Goal: Navigation & Orientation: Understand site structure

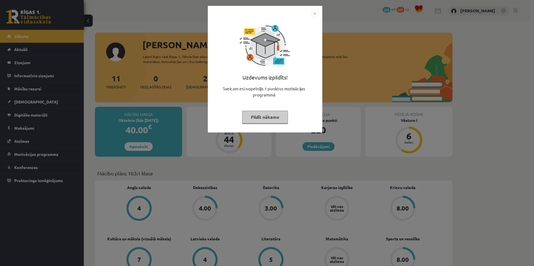
click at [278, 114] on button "Pildīt nākamo" at bounding box center [265, 117] width 46 height 13
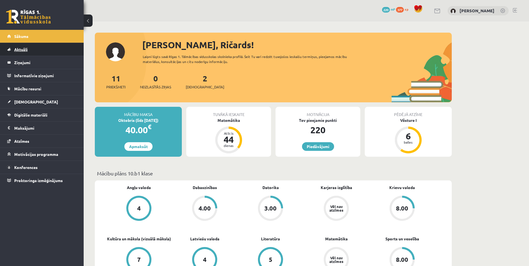
click at [22, 50] on span "Aktuāli" at bounding box center [20, 49] width 13 height 5
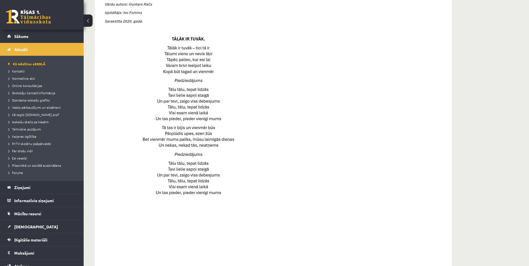
scroll to position [342, 0]
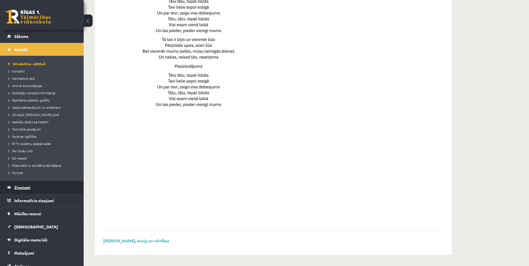
click at [33, 184] on legend "Ziņojumi 0" at bounding box center [45, 187] width 63 height 13
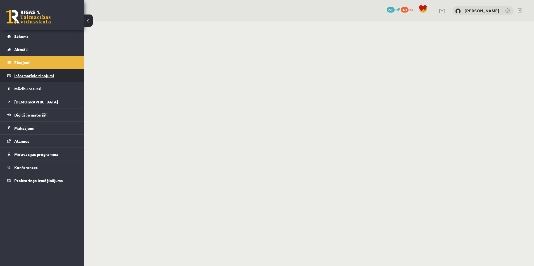
click at [28, 81] on legend "Informatīvie ziņojumi 0" at bounding box center [45, 75] width 63 height 13
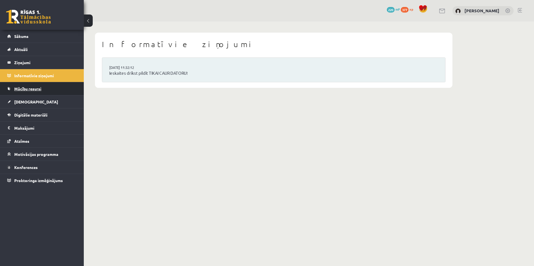
click at [28, 87] on span "Mācību resursi" at bounding box center [27, 88] width 27 height 5
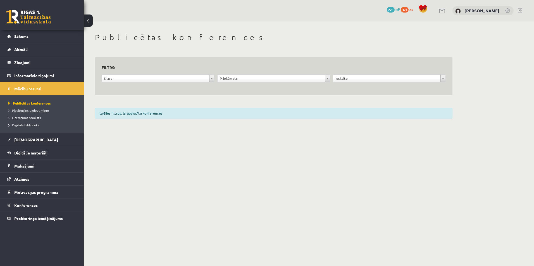
click at [27, 111] on span "Pieslēgties Uzdevumiem" at bounding box center [28, 110] width 40 height 4
click at [29, 136] on link "[DEMOGRAPHIC_DATA]" at bounding box center [41, 139] width 69 height 13
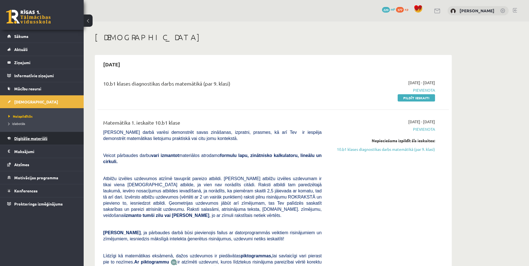
click at [31, 138] on span "Digitālie materiāli" at bounding box center [30, 138] width 33 height 5
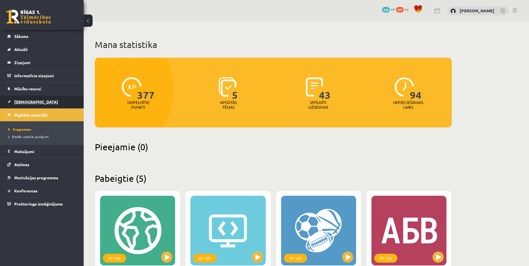
click at [28, 104] on link "[DEMOGRAPHIC_DATA]" at bounding box center [41, 101] width 69 height 13
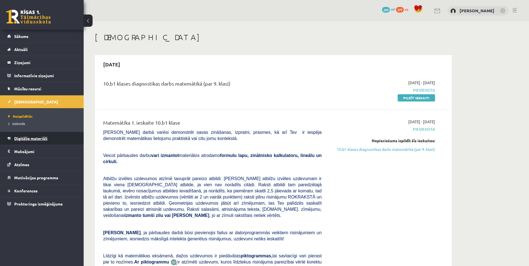
click at [19, 141] on link "Digitālie materiāli" at bounding box center [41, 138] width 69 height 13
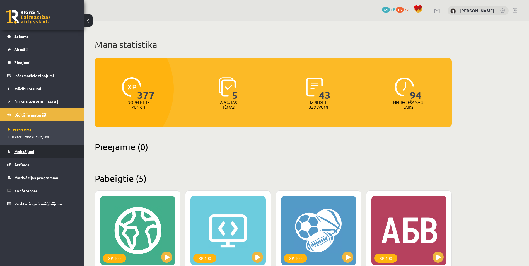
click at [25, 152] on legend "Maksājumi 0" at bounding box center [45, 151] width 63 height 13
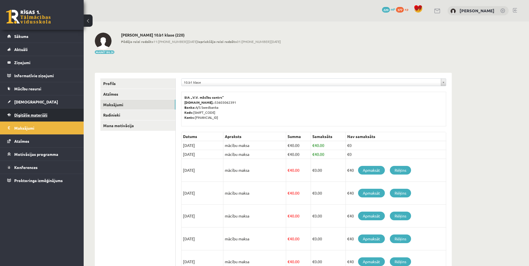
click at [28, 117] on span "Digitālie materiāli" at bounding box center [30, 114] width 33 height 5
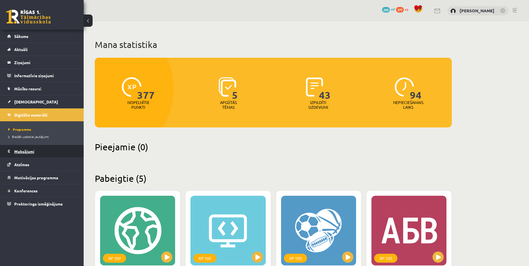
click at [27, 145] on legend "Maksājumi 0" at bounding box center [45, 151] width 63 height 13
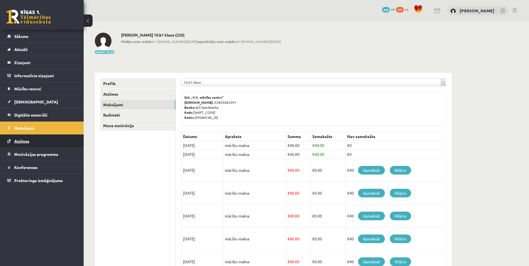
click at [28, 138] on link "Atzīmes" at bounding box center [41, 141] width 69 height 13
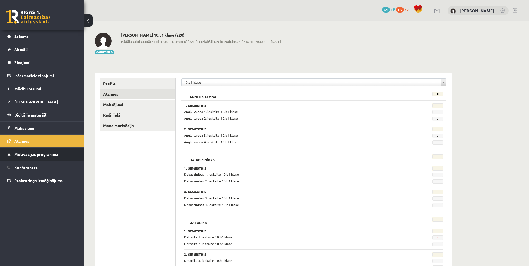
click at [29, 151] on link "Motivācijas programma" at bounding box center [41, 154] width 69 height 13
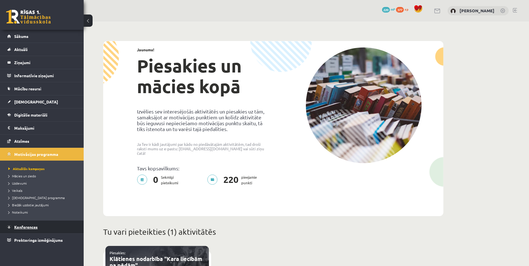
click at [23, 227] on span "Konferences" at bounding box center [25, 227] width 23 height 5
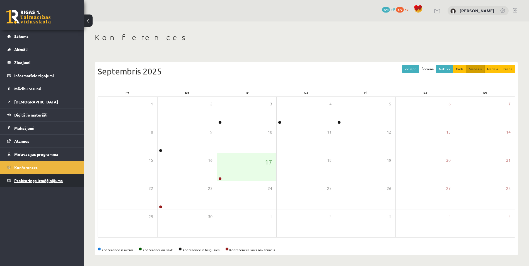
click at [37, 183] on span "Proktoringa izmēģinājums" at bounding box center [38, 180] width 49 height 5
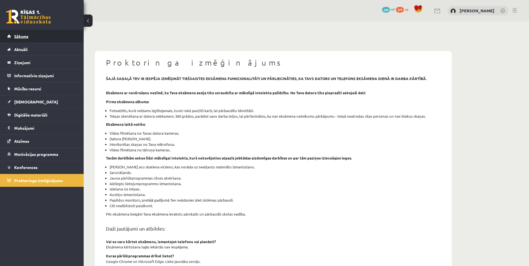
click at [32, 42] on link "Sākums" at bounding box center [41, 36] width 69 height 13
